Goal: Use online tool/utility

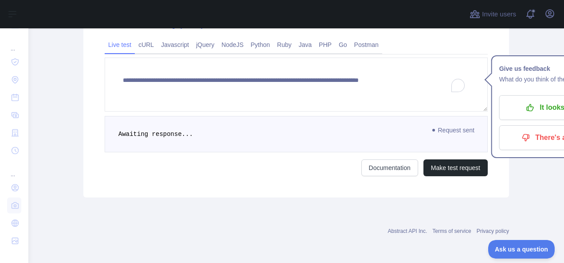
click at [451, 125] on span "Request sent" at bounding box center [453, 130] width 51 height 11
click at [443, 162] on button "Make test request" at bounding box center [455, 168] width 64 height 17
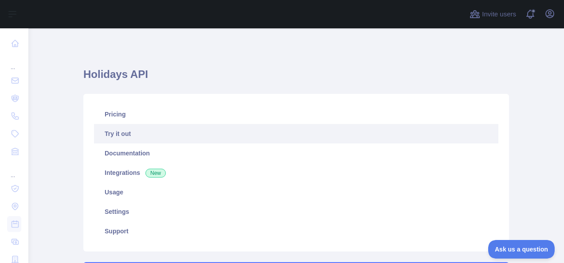
click at [114, 134] on link "Try it out" at bounding box center [296, 134] width 404 height 20
